Goal: Information Seeking & Learning: Learn about a topic

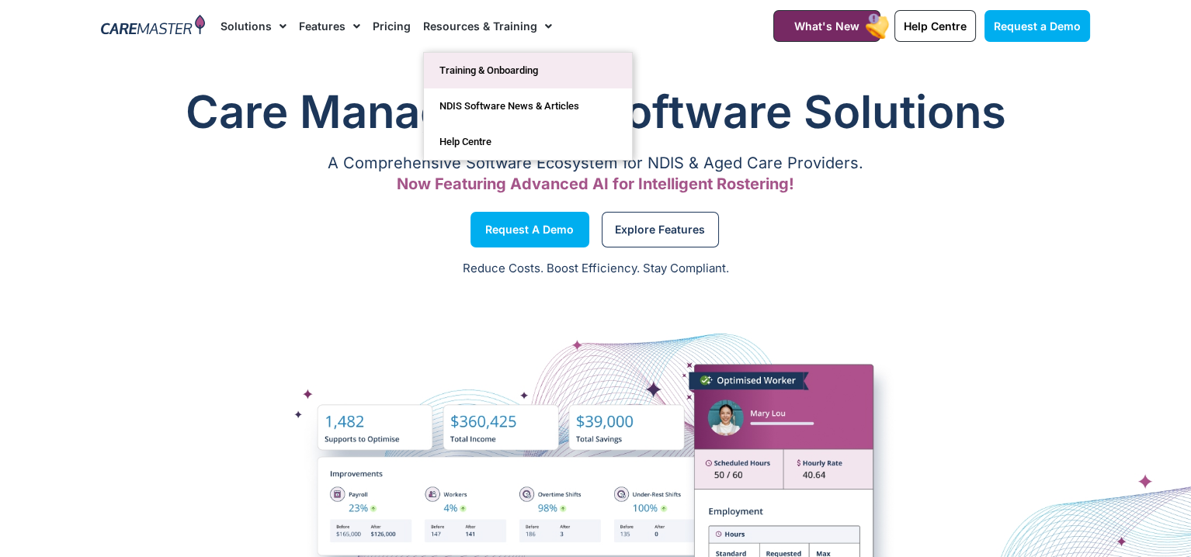
click at [491, 71] on link "Training & Onboarding" at bounding box center [528, 71] width 208 height 36
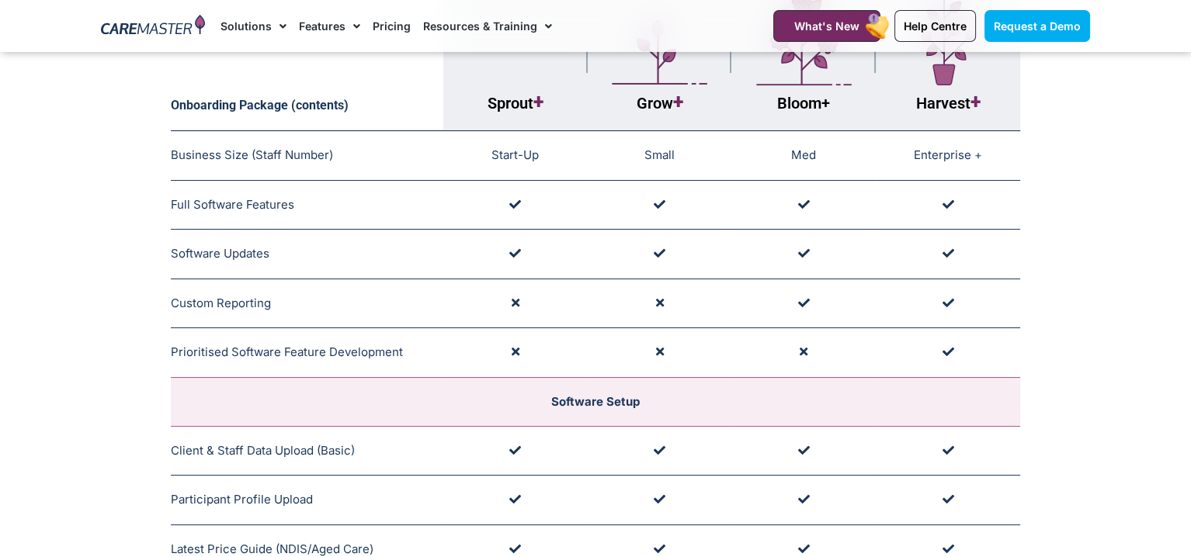
click at [464, 151] on td "Start-Up" at bounding box center [515, 156] width 144 height 50
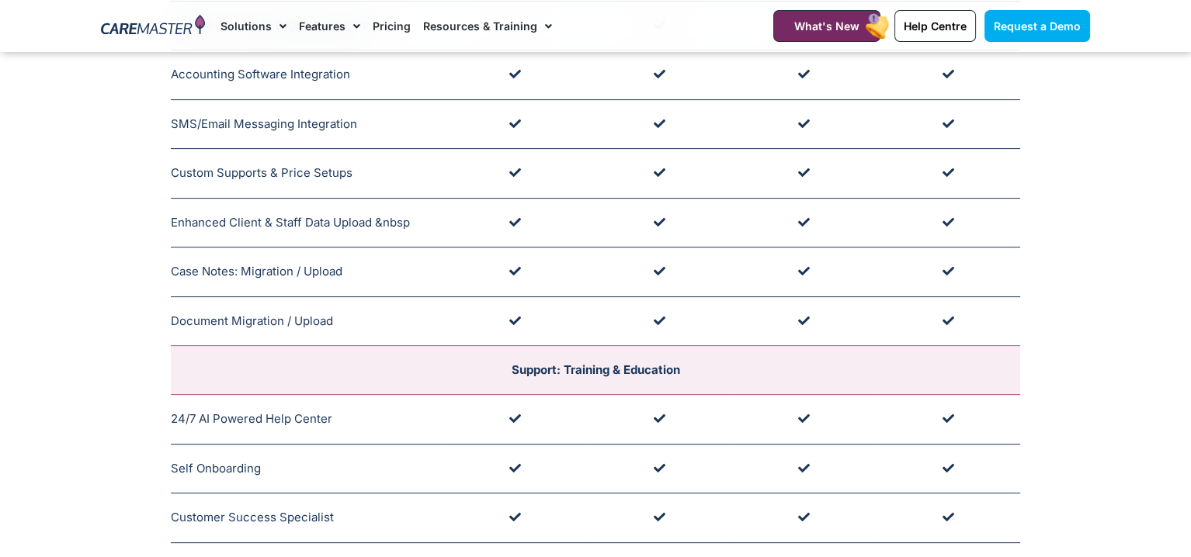
scroll to position [776, 0]
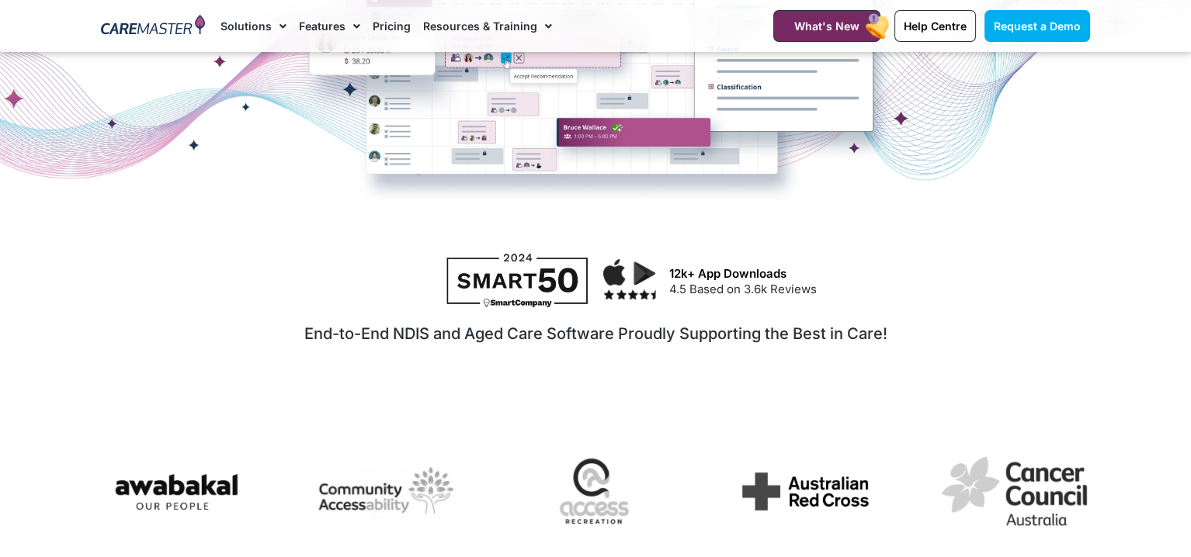
scroll to position [699, 0]
